Goal: Find specific page/section: Find specific page/section

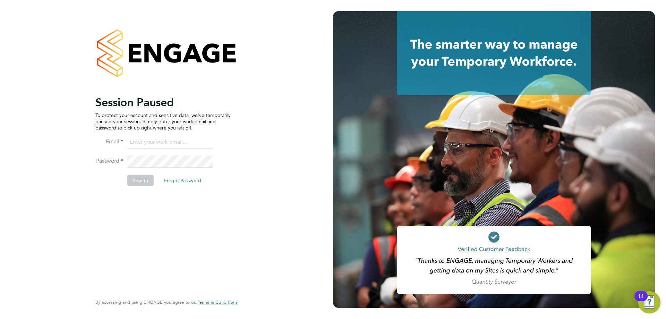
drag, startPoint x: 179, startPoint y: 140, endPoint x: 181, endPoint y: 148, distance: 7.9
click at [179, 140] on input at bounding box center [170, 142] width 86 height 12
type input "[EMAIL_ADDRESS][DOMAIN_NAME]"
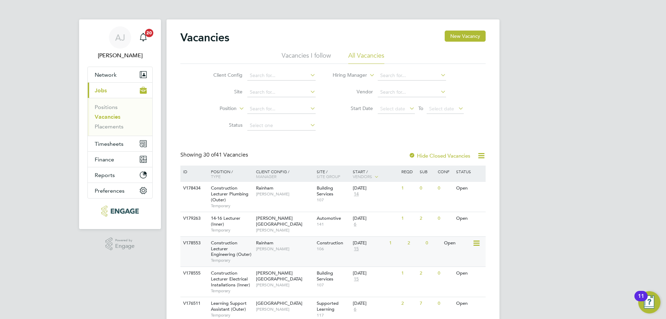
click at [270, 248] on span "Christopher Roper" at bounding box center [284, 249] width 57 height 6
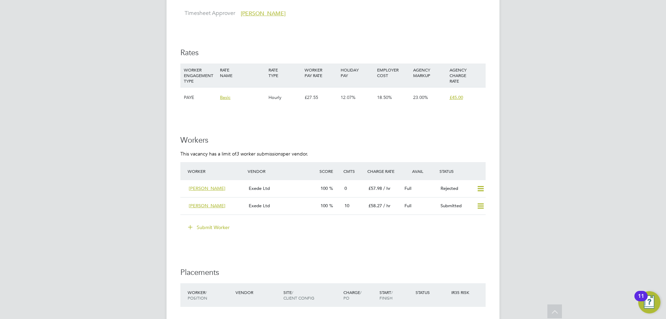
scroll to position [1144, 0]
click at [286, 207] on div "Exede Ltd" at bounding box center [282, 204] width 72 height 11
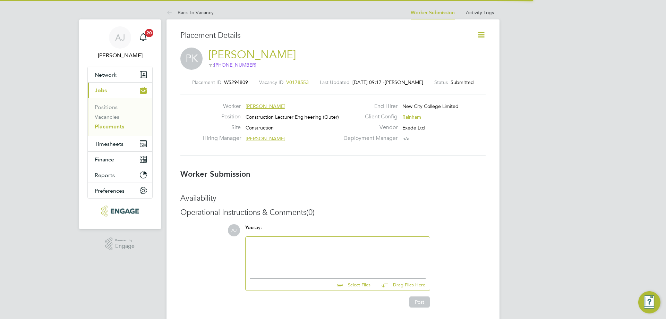
scroll to position [7, 105]
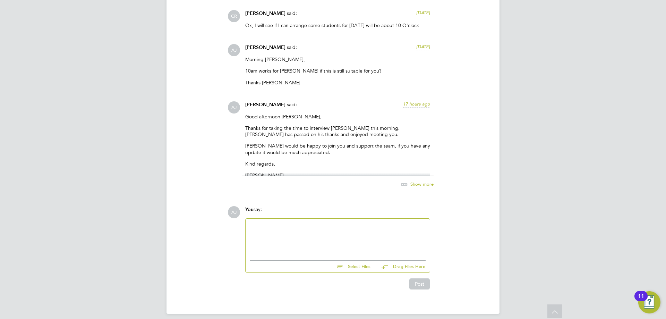
click at [306, 154] on div "Good afternoon Chris, Thanks for taking the time to interview Prabu this mornin…" at bounding box center [337, 144] width 185 height 62
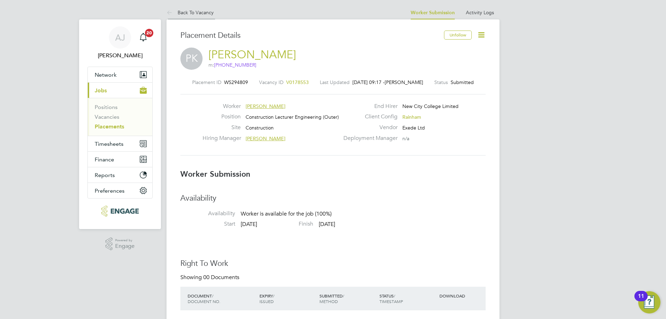
click at [183, 11] on link "Back To Vacancy" at bounding box center [189, 12] width 47 height 6
